Goal: Task Accomplishment & Management: Complete application form

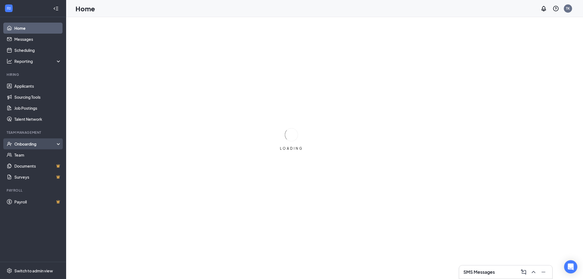
click at [27, 145] on div "Onboarding" at bounding box center [35, 144] width 42 height 6
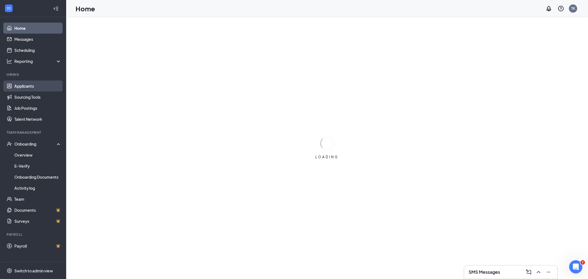
click at [32, 84] on link "Applicants" at bounding box center [37, 85] width 47 height 11
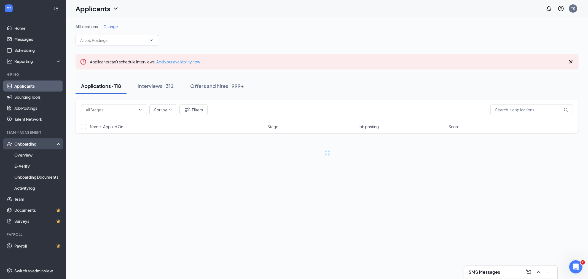
click at [35, 140] on div "Onboarding" at bounding box center [33, 143] width 66 height 11
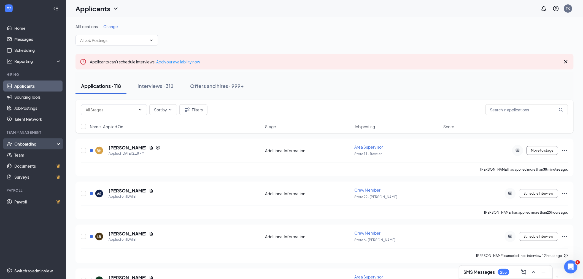
click at [29, 144] on div "Onboarding" at bounding box center [35, 144] width 42 height 6
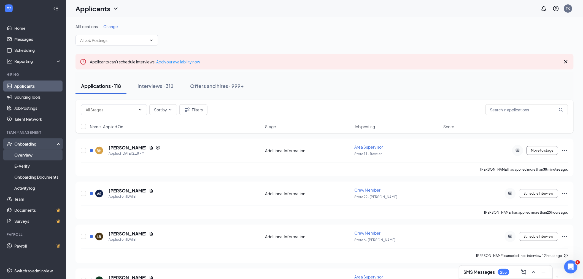
click at [32, 157] on link "Overview" at bounding box center [37, 154] width 47 height 11
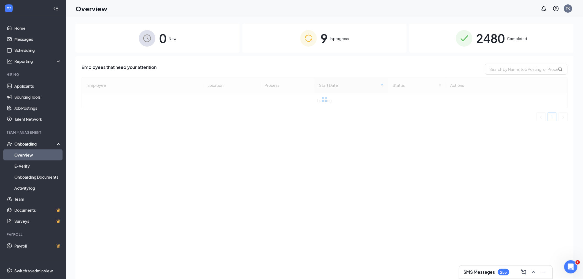
click at [331, 40] on span "In progress" at bounding box center [339, 39] width 19 height 6
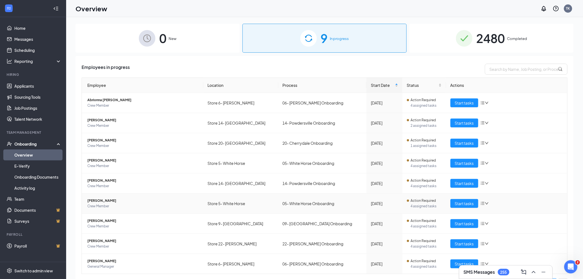
scroll to position [14, 0]
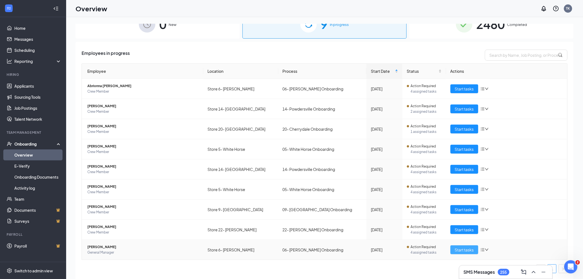
click at [455, 248] on span "Start tasks" at bounding box center [464, 250] width 19 height 6
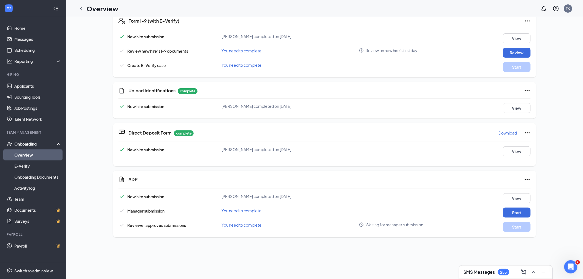
scroll to position [245, 0]
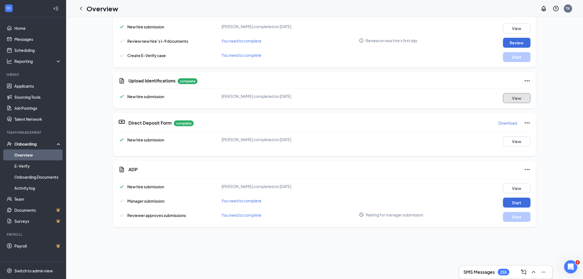
click at [505, 96] on button "View" at bounding box center [517, 98] width 28 height 10
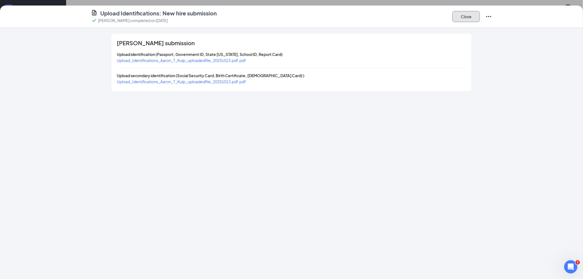
click at [466, 16] on button "Close" at bounding box center [466, 16] width 28 height 11
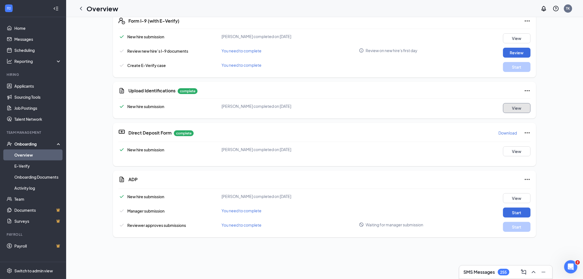
scroll to position [224, 0]
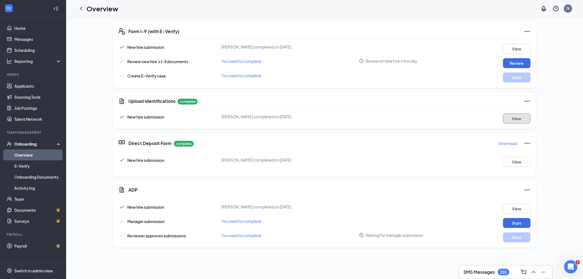
click at [511, 117] on button "View" at bounding box center [517, 118] width 28 height 10
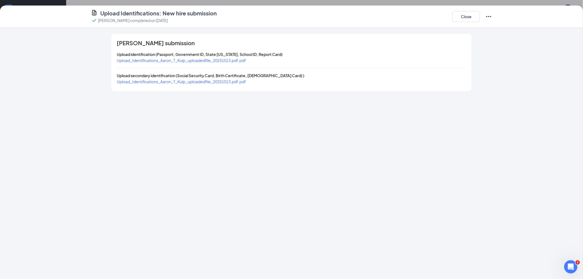
click at [164, 59] on span "Upload_Identifications_Aaron_T_Kulp_uploadedfile_20251013.pdf.pdf" at bounding box center [181, 60] width 129 height 5
click at [192, 81] on span "Upload_Identifications_Aaron_T_Kulp_uploadedfile_20251013.pdf.pdf" at bounding box center [181, 81] width 129 height 5
click at [461, 15] on button "Close" at bounding box center [466, 16] width 28 height 11
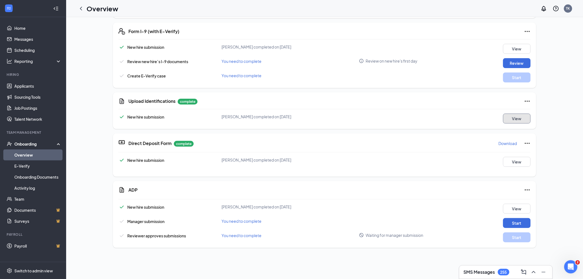
scroll to position [202, 0]
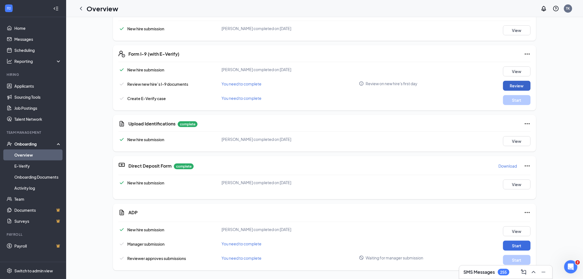
click at [507, 81] on button "Review" at bounding box center [517, 86] width 28 height 10
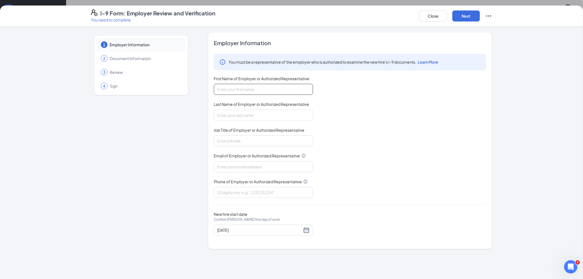
click at [252, 86] on input "First Name of Employer or Authorized Representative" at bounding box center [263, 89] width 99 height 11
type input "[PERSON_NAME]"
type input "[EMAIL_ADDRESS][DOMAIN_NAME]"
type input "8644203142"
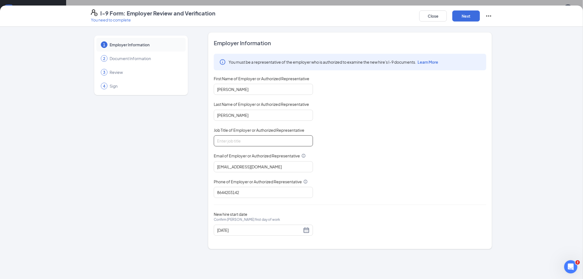
click at [238, 142] on input "Job Title of Employer or Authorized Representative" at bounding box center [263, 140] width 99 height 11
type input "Director"
click at [465, 14] on button "Next" at bounding box center [466, 15] width 28 height 11
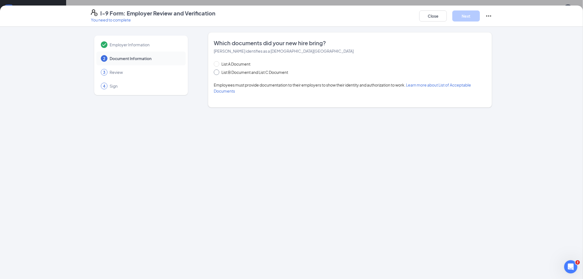
click at [219, 72] on span at bounding box center [217, 72] width 6 height 6
click at [218, 72] on input "List B Document and List C Document" at bounding box center [216, 71] width 4 height 4
radio input "true"
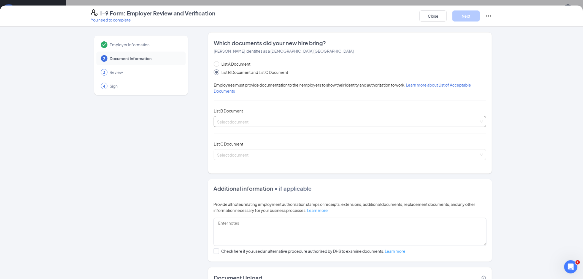
click at [235, 126] on span at bounding box center [348, 121] width 262 height 10
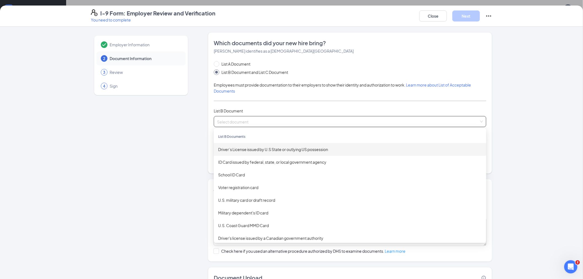
click at [248, 150] on div "Driver’s License issued by U.S State or outlying US possession" at bounding box center [350, 149] width 264 height 6
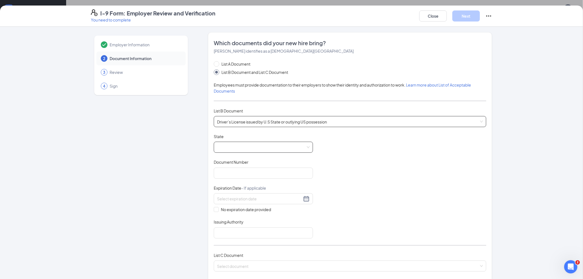
click at [246, 145] on span at bounding box center [263, 147] width 93 height 10
click at [241, 172] on div "[US_STATE]" at bounding box center [263, 174] width 90 height 6
click at [241, 172] on input "Document Number" at bounding box center [263, 172] width 99 height 11
type input "104514066"
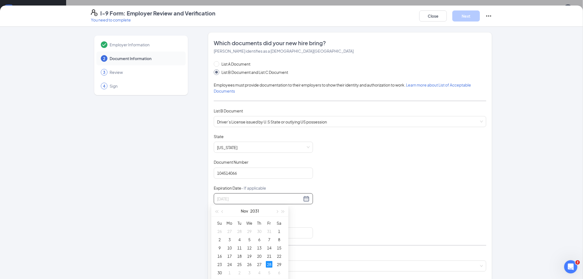
click at [269, 264] on div "28" at bounding box center [269, 264] width 7 height 7
type input "[DATE]"
click at [225, 234] on input "Issuing Authority" at bounding box center [263, 232] width 99 height 11
type input "SCDMV"
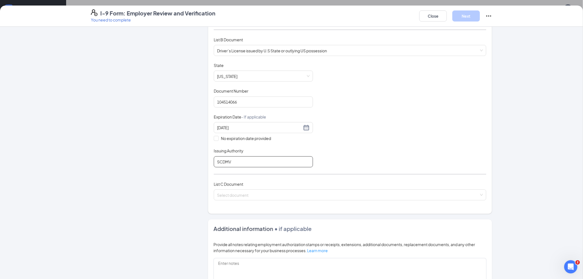
scroll to position [61, 0]
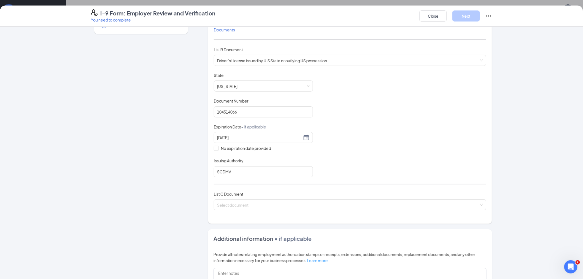
click at [245, 196] on div "List C Document" at bounding box center [350, 194] width 272 height 6
click at [247, 204] on input "search" at bounding box center [348, 203] width 262 height 8
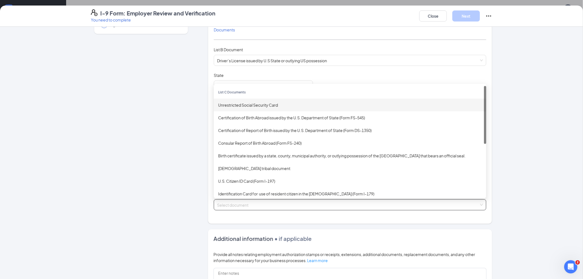
click at [249, 106] on div "Unrestricted Social Security Card" at bounding box center [350, 105] width 264 height 6
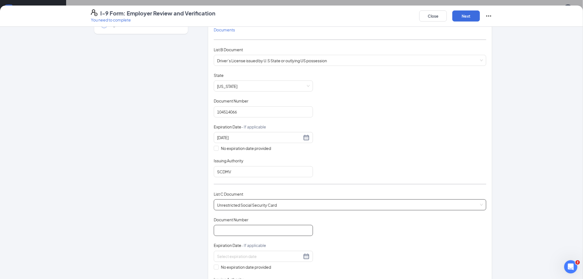
click at [234, 232] on input "Document Number" at bounding box center [263, 230] width 99 height 11
paste input "655-12-3716"
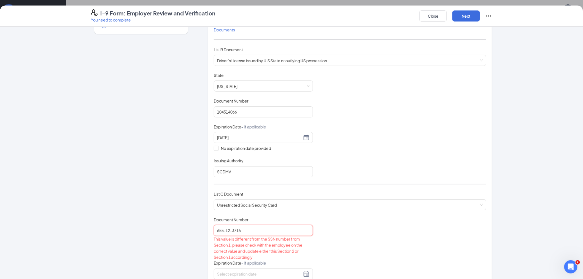
click at [223, 230] on input "655-12-3716" at bounding box center [263, 230] width 99 height 11
click at [229, 231] on input "65512-3716" at bounding box center [263, 230] width 99 height 11
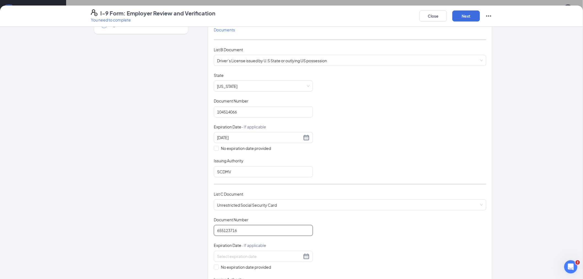
type input "655123716"
click at [325, 224] on div "Document Title Unrestricted Social Security Card Document Number 655123716 Expi…" at bounding box center [350, 256] width 272 height 79
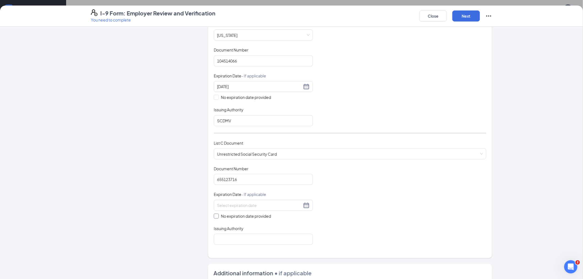
click at [216, 214] on span at bounding box center [216, 215] width 5 height 5
click at [216, 214] on input "No expiration date provided" at bounding box center [216, 215] width 4 height 4
checkbox input "true"
click at [228, 237] on input "Issuing Authority" at bounding box center [263, 240] width 99 height 11
type input "SSA"
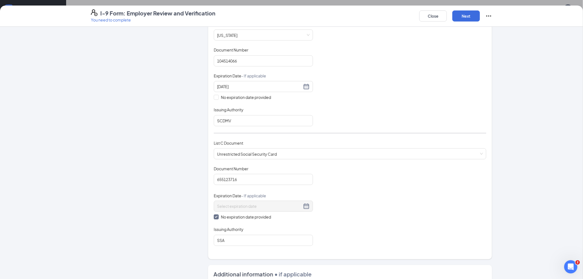
click at [349, 192] on div "Document Title Unrestricted Social Security Card Document Number 655123716 Expi…" at bounding box center [350, 206] width 272 height 80
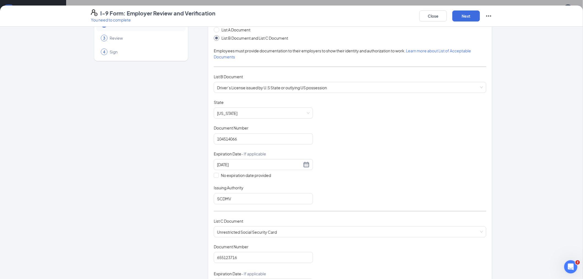
scroll to position [24, 0]
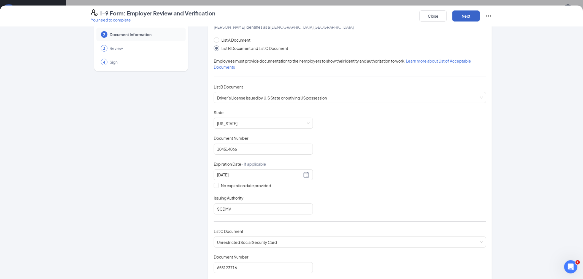
click at [466, 20] on button "Next" at bounding box center [466, 15] width 28 height 11
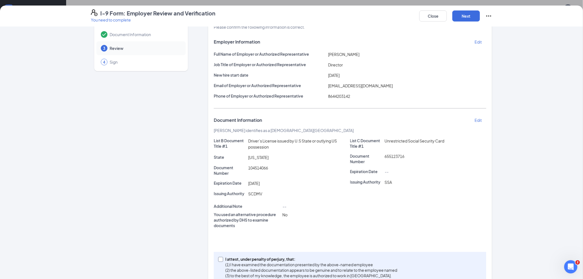
drag, startPoint x: 218, startPoint y: 259, endPoint x: 231, endPoint y: 240, distance: 23.9
click at [218, 259] on input "I attest, under penalty of [PERSON_NAME], that: (1) I have examined the documen…" at bounding box center [220, 259] width 4 height 4
checkbox input "true"
click at [465, 15] on button "Next" at bounding box center [466, 15] width 28 height 11
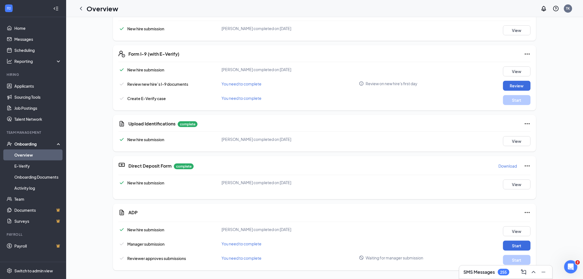
click at [512, 247] on button "Start" at bounding box center [517, 245] width 28 height 10
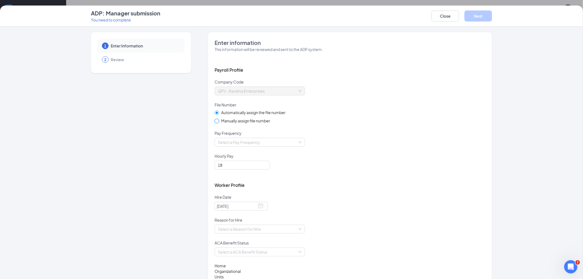
click at [215, 120] on input "Manually assign file number" at bounding box center [217, 121] width 4 height 4
radio input "true"
radio input "false"
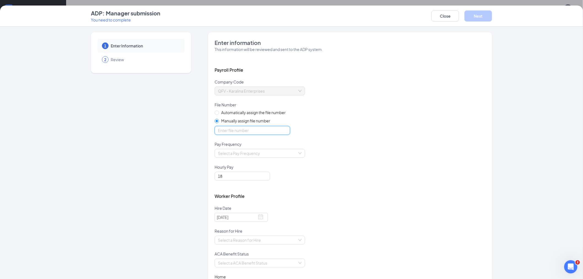
click at [226, 133] on input "optional_short_text" at bounding box center [252, 130] width 75 height 9
type input "23716"
click at [260, 156] on input "search" at bounding box center [258, 153] width 80 height 8
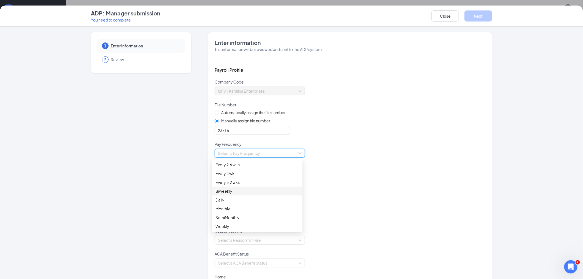
click at [233, 188] on div "Biweekly" at bounding box center [257, 191] width 84 height 6
click at [235, 244] on input "search" at bounding box center [258, 240] width 80 height 8
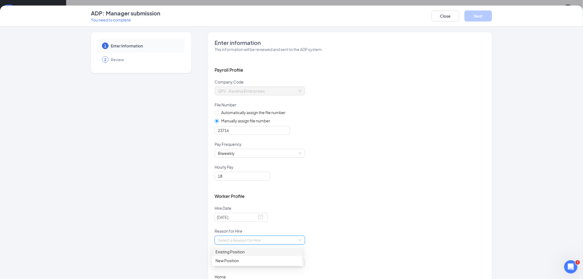
click at [235, 253] on div "Existing Position" at bounding box center [257, 251] width 84 height 6
click at [236, 262] on input "search" at bounding box center [258, 263] width 80 height 8
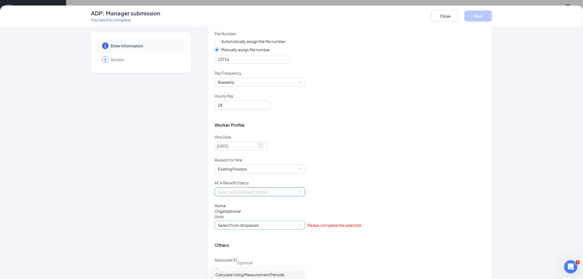
scroll to position [61, 0]
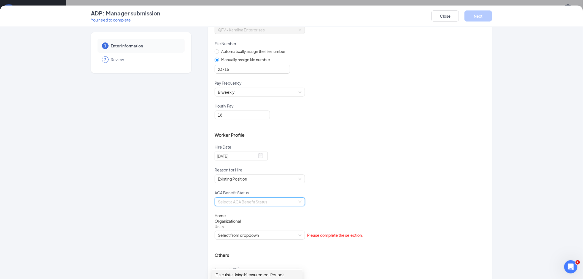
click at [238, 204] on input "search" at bounding box center [258, 202] width 80 height 8
click at [239, 202] on input "search" at bounding box center [258, 202] width 80 height 8
click at [240, 212] on div "Calculate Using Measurement Periods" at bounding box center [257, 213] width 84 height 6
click at [243, 235] on span "Select from dropdown" at bounding box center [260, 235] width 84 height 8
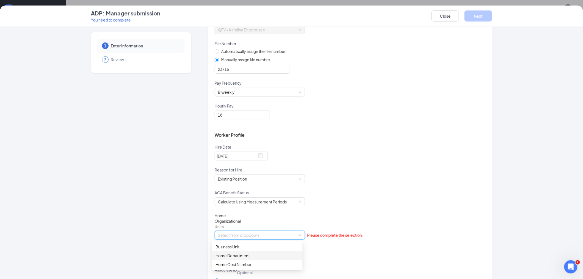
click at [244, 255] on div "Home Department" at bounding box center [257, 255] width 84 height 6
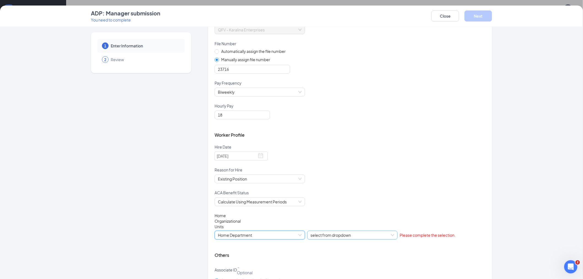
click at [337, 239] on input "search" at bounding box center [350, 235] width 80 height 8
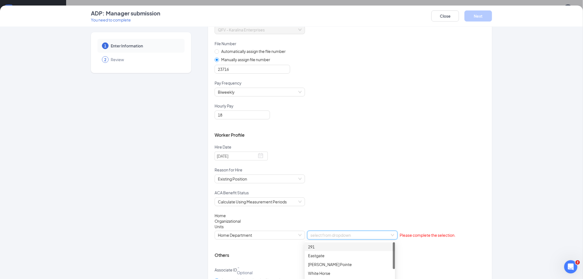
scroll to position [94, 0]
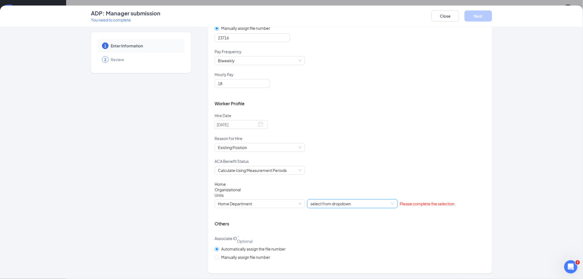
click at [368, 200] on span "select from dropdown" at bounding box center [352, 203] width 84 height 8
click at [364, 203] on span "select from dropdown" at bounding box center [352, 203] width 84 height 8
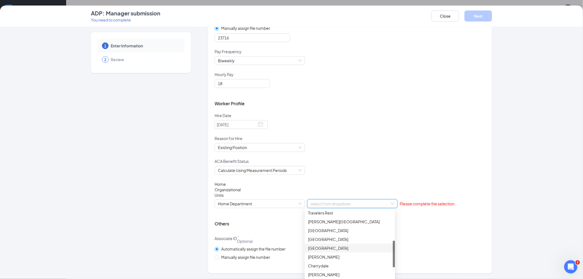
scroll to position [114, 0]
click at [334, 275] on div "General Managers" at bounding box center [350, 276] width 84 height 6
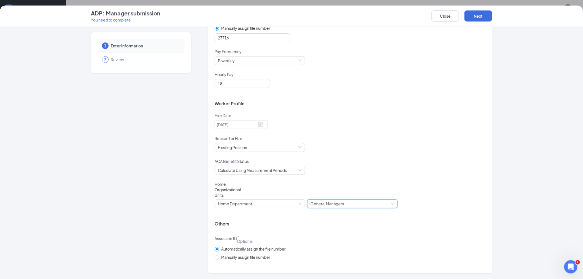
click at [368, 171] on div "Calculate Using Measurement Periods" at bounding box center [350, 173] width 271 height 15
click at [477, 17] on button "Next" at bounding box center [478, 15] width 28 height 11
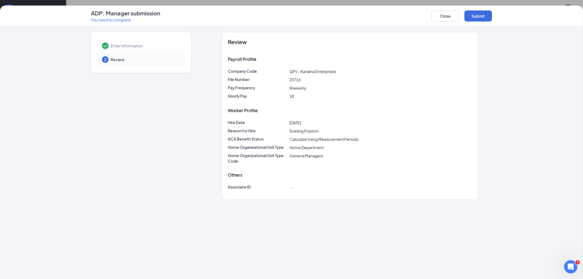
click at [481, 9] on div "ADP: Manager submission You need to complete Close Submit" at bounding box center [291, 16] width 583 height 21
click at [480, 13] on button "Submit" at bounding box center [478, 15] width 28 height 11
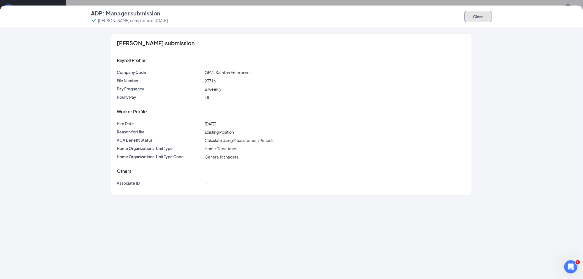
click at [478, 15] on button "Close" at bounding box center [478, 16] width 28 height 11
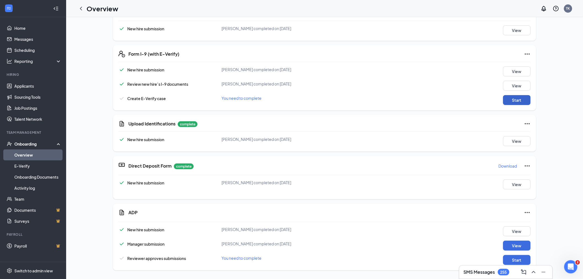
click at [506, 101] on button "Start" at bounding box center [517, 100] width 28 height 10
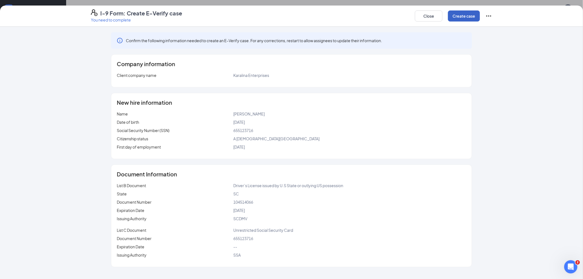
click at [466, 18] on button "Create case" at bounding box center [464, 15] width 32 height 11
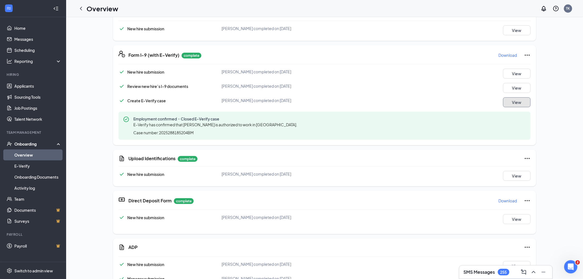
scroll to position [257, 0]
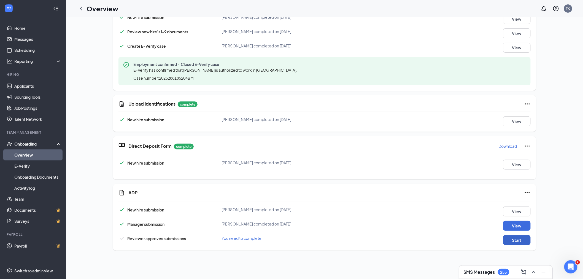
click at [512, 238] on button "Start" at bounding box center [517, 240] width 28 height 10
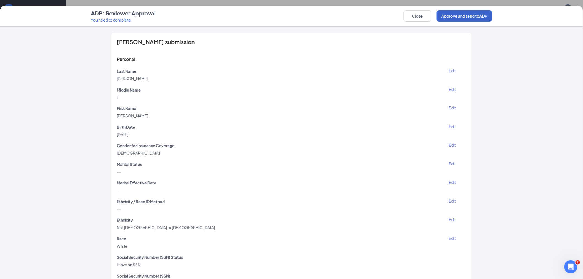
click at [459, 19] on button "Approve and send to ADP" at bounding box center [464, 15] width 55 height 11
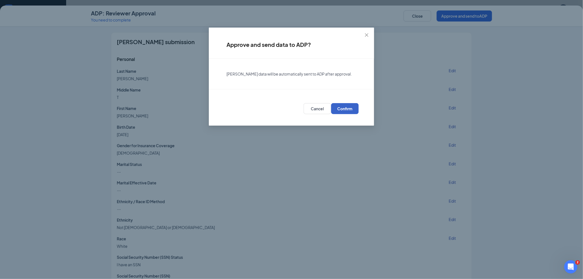
click at [349, 108] on span "Confirm" at bounding box center [344, 109] width 15 height 6
click at [367, 36] on icon "close" at bounding box center [366, 35] width 4 height 4
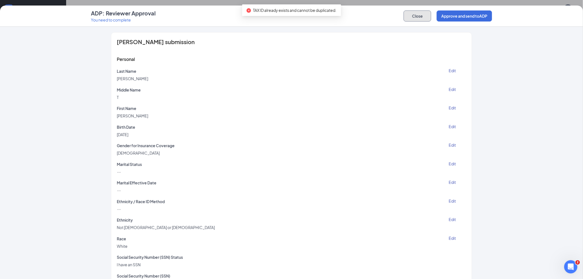
click at [413, 17] on button "Close" at bounding box center [418, 15] width 28 height 11
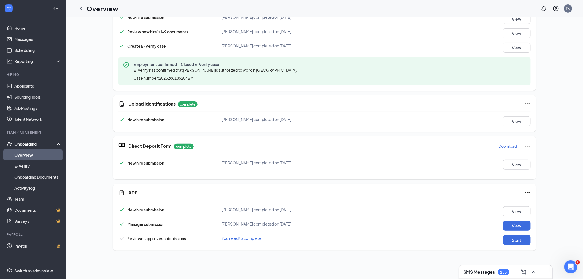
click at [524, 193] on icon "Ellipses" at bounding box center [527, 192] width 7 height 7
click at [538, 216] on span "Mark as complete" at bounding box center [545, 215] width 32 height 6
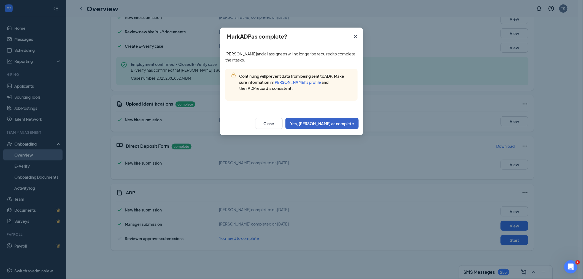
click at [328, 123] on button "Yes, [PERSON_NAME] as complete" at bounding box center [321, 123] width 73 height 11
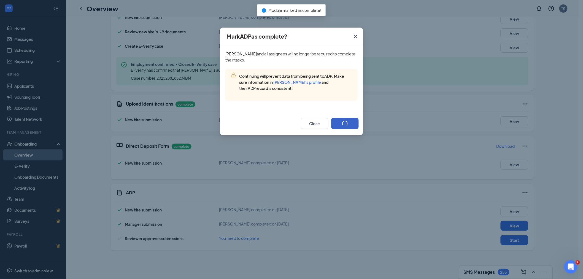
click at [332, 126] on button "button" at bounding box center [345, 123] width 28 height 11
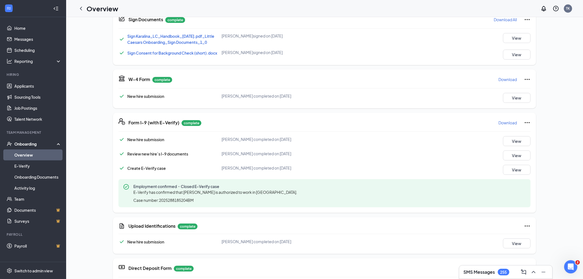
scroll to position [0, 0]
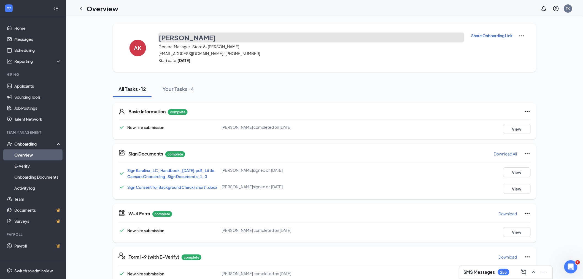
click at [175, 39] on h3 "[PERSON_NAME]" at bounding box center [187, 37] width 57 height 9
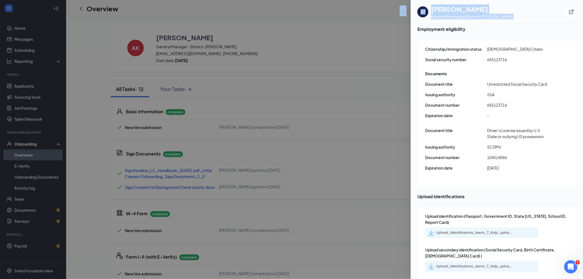
scroll to position [703, 0]
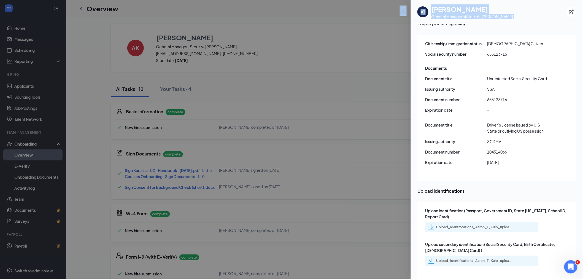
drag, startPoint x: 426, startPoint y: 114, endPoint x: 531, endPoint y: 163, distance: 115.3
copy div "Basic information Legal Name [PERSON_NAME] Email [EMAIL_ADDRESS][DOMAIN_NAME] P…"
click at [404, 9] on img at bounding box center [403, 11] width 7 height 11
